Goal: Task Accomplishment & Management: Manage account settings

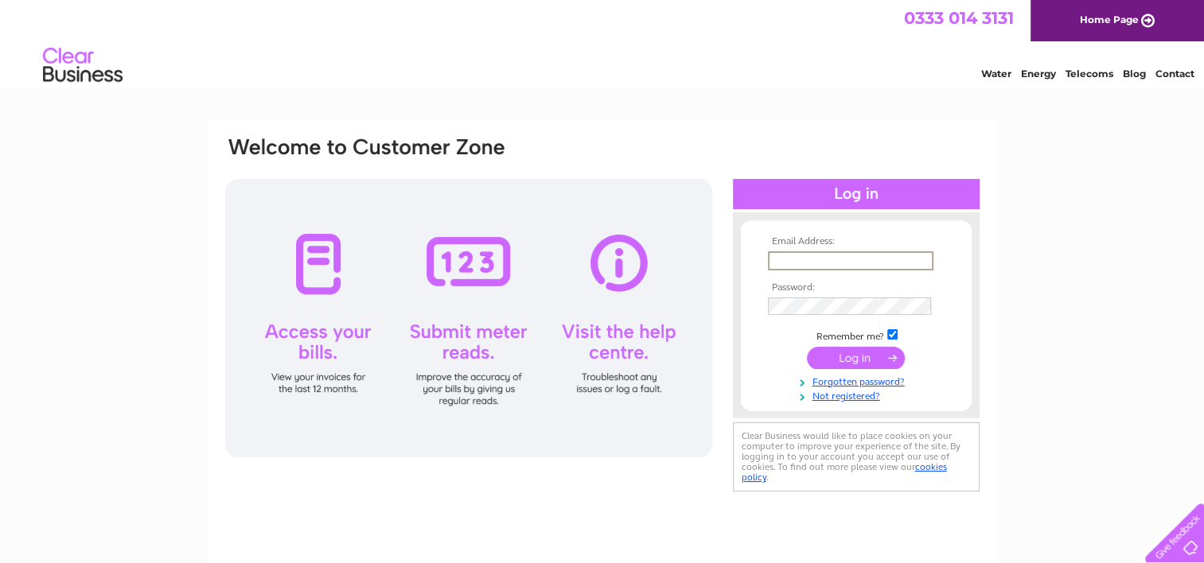
click at [809, 255] on input "text" at bounding box center [851, 260] width 166 height 19
type input "[EMAIL_ADDRESS][DOMAIN_NAME]"
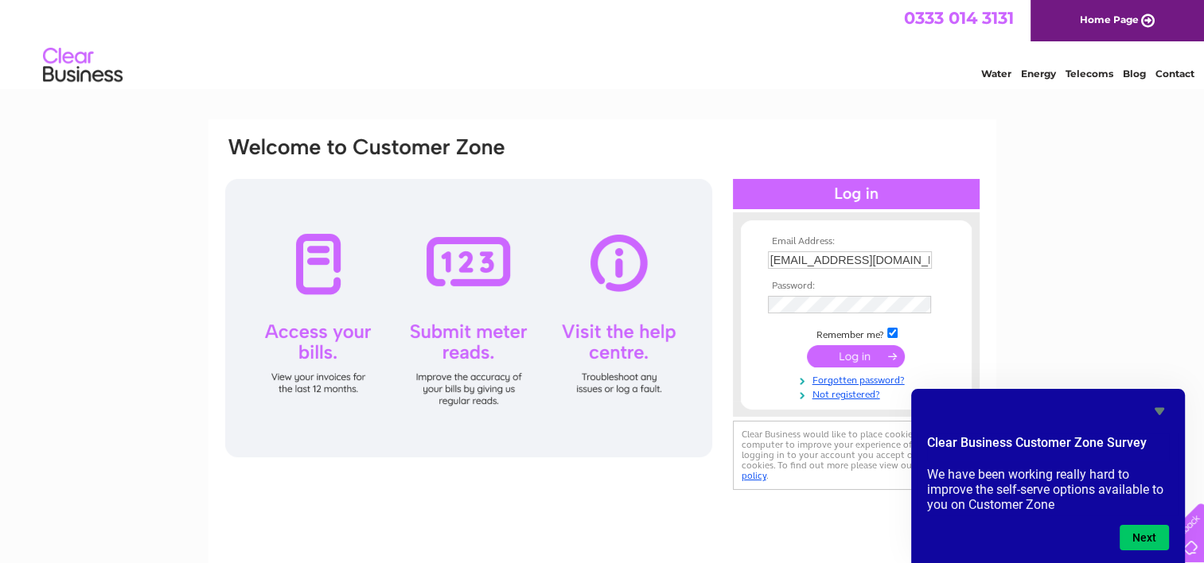
click at [853, 352] on input "submit" at bounding box center [856, 356] width 98 height 22
click at [844, 351] on input "submit" at bounding box center [856, 356] width 98 height 22
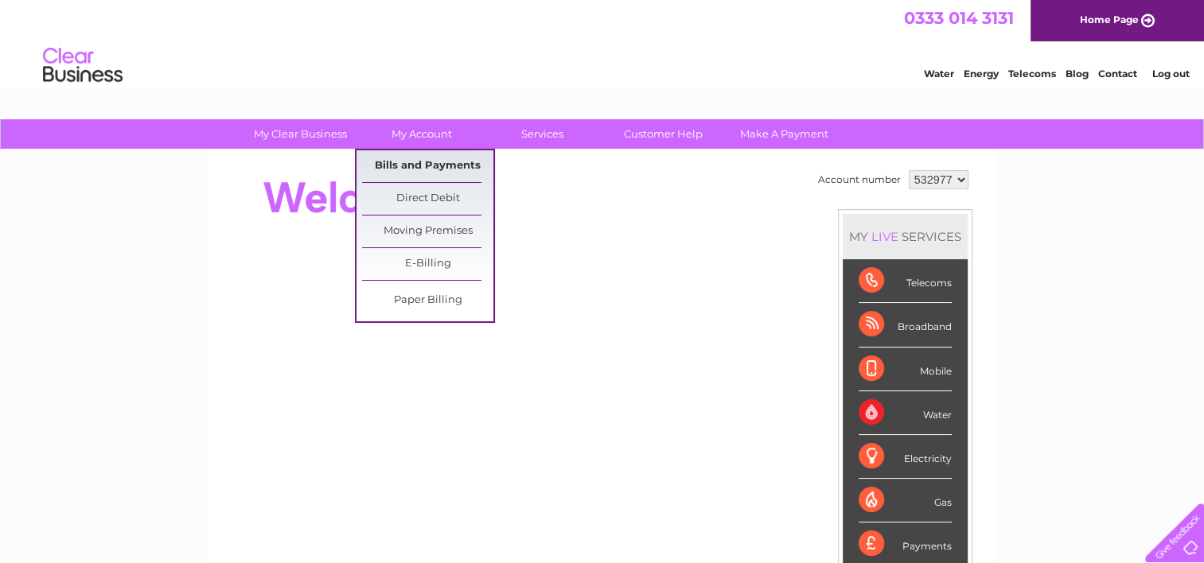
click at [439, 162] on link "Bills and Payments" at bounding box center [427, 166] width 131 height 32
click at [414, 162] on link "Bills and Payments" at bounding box center [427, 166] width 131 height 32
